Goal: Task Accomplishment & Management: Manage account settings

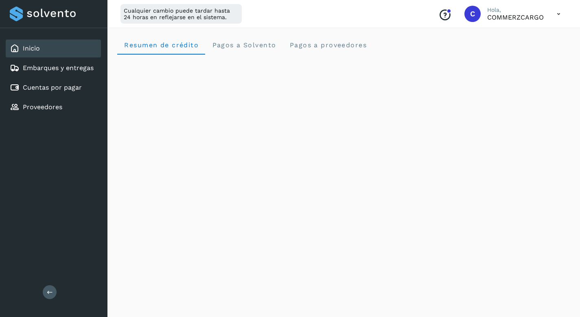
click at [44, 51] on div "Inicio" at bounding box center [53, 49] width 95 height 18
click at [31, 46] on link "Inicio" at bounding box center [31, 48] width 17 height 8
click at [58, 171] on div "Inicio Embarques y entregas Cuentas por pagar Proveedores Salir" at bounding box center [54, 158] width 108 height 317
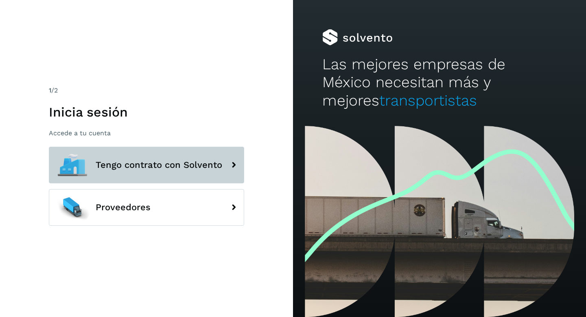
click at [172, 165] on span "Tengo contrato con Solvento" at bounding box center [159, 165] width 127 height 10
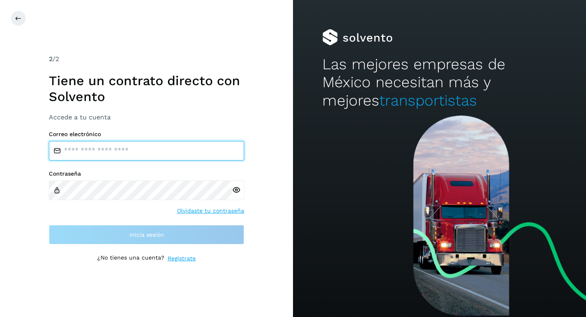
type input "**********"
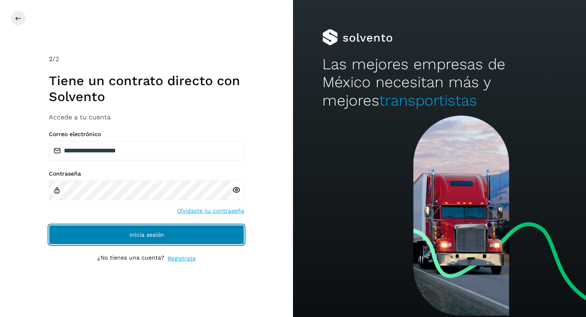
click at [135, 234] on span "Inicia sesión" at bounding box center [147, 235] width 35 height 6
click at [198, 233] on button "Inicia sesión" at bounding box center [146, 235] width 195 height 20
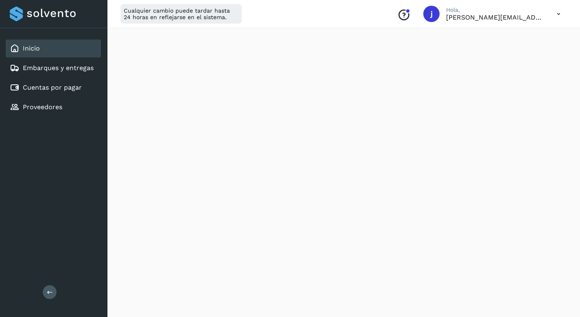
scroll to position [145, 0]
